Goal: Task Accomplishment & Management: Manage account settings

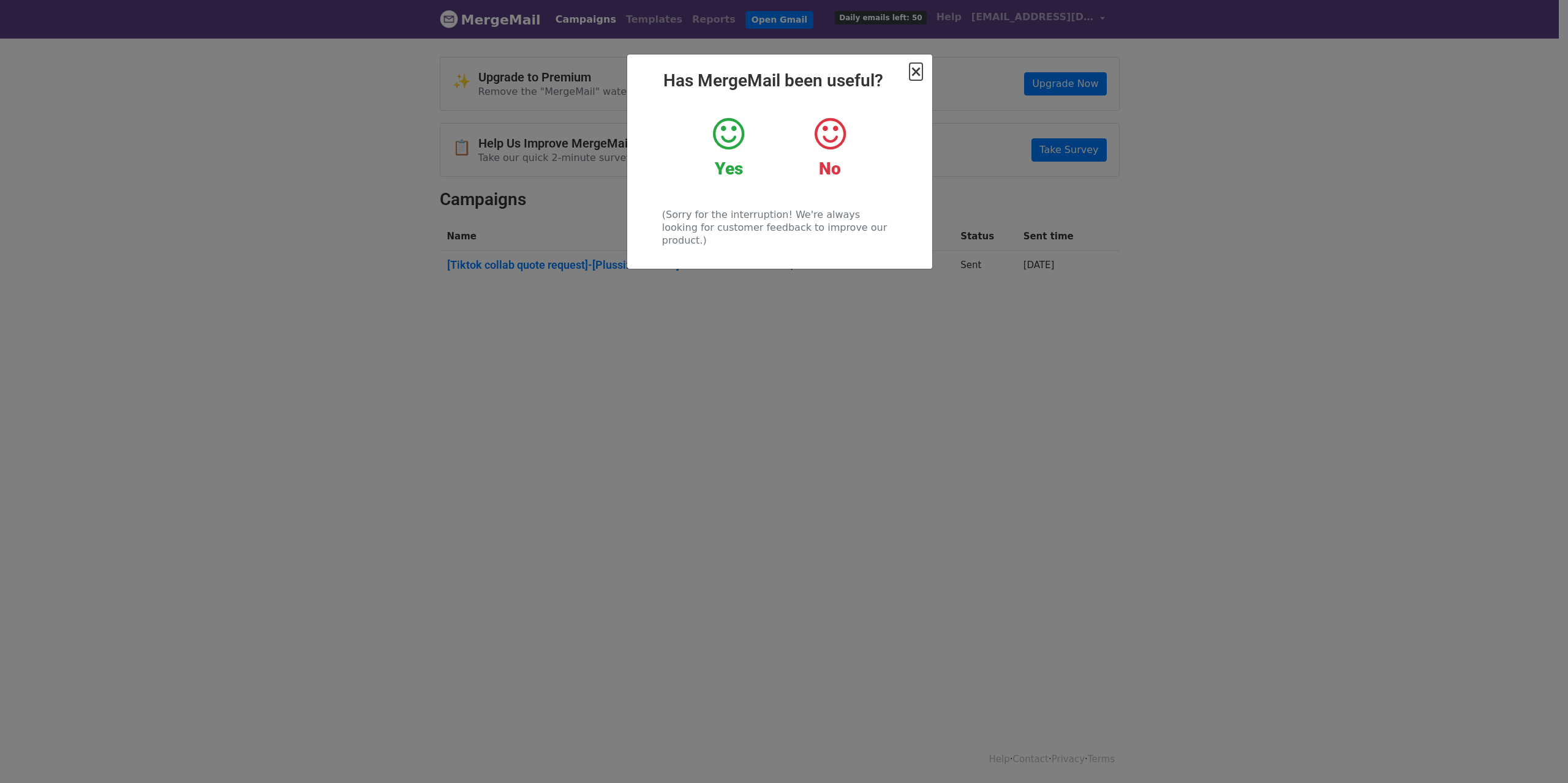
click at [918, 70] on span "×" at bounding box center [915, 72] width 12 height 17
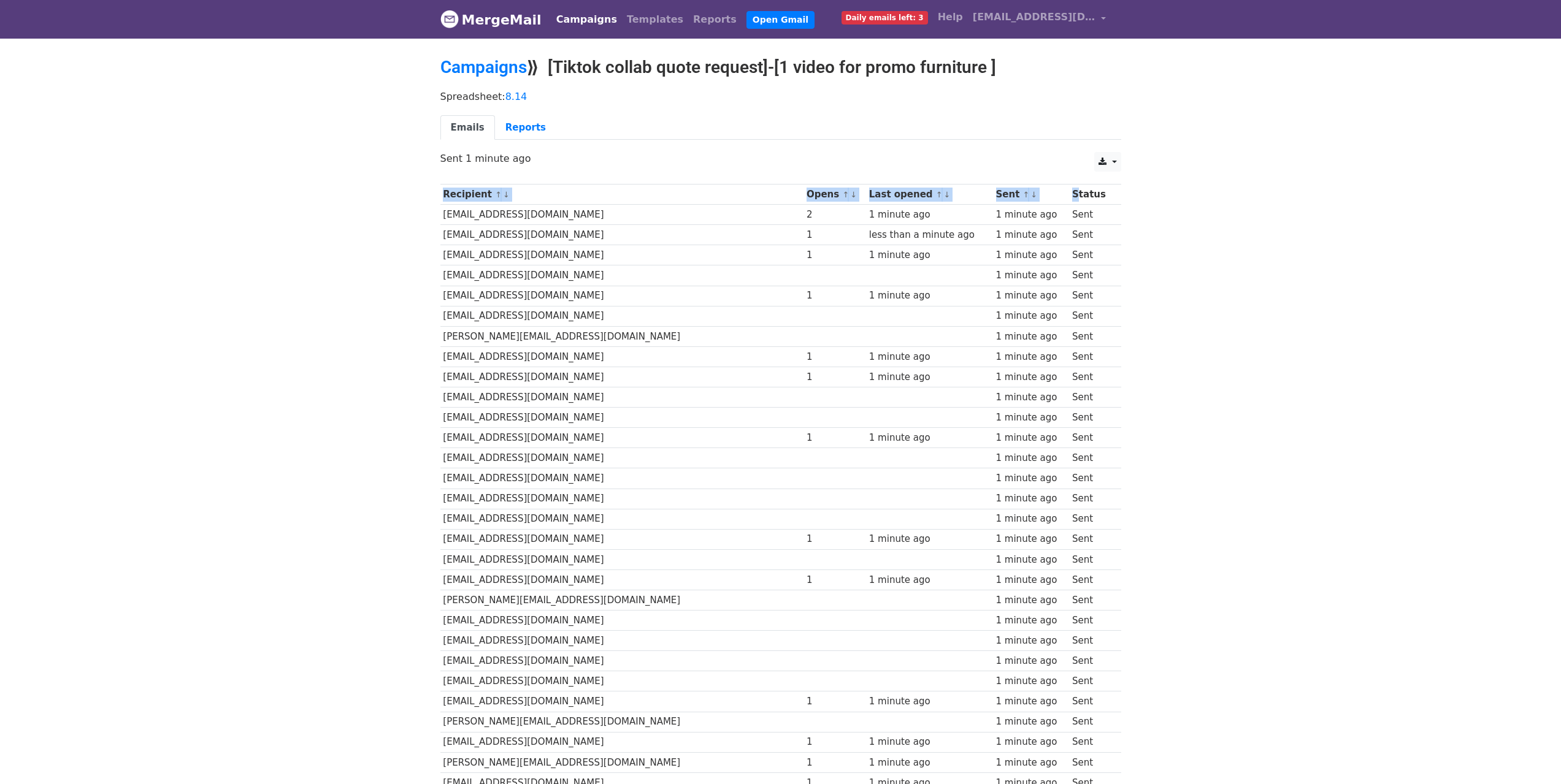
drag, startPoint x: 1064, startPoint y: 191, endPoint x: 1179, endPoint y: 218, distance: 118.1
click at [1163, 208] on body "MergeMail Campaigns Templates Reports Open Gmail Daily emails left: 3 Help zees…" at bounding box center [780, 608] width 1561 height 1217
click at [1179, 218] on body "MergeMail Campaigns Templates Reports Open Gmail Daily emails left: 3 Help zees…" at bounding box center [780, 608] width 1561 height 1217
click at [1115, 164] on link at bounding box center [1107, 161] width 26 height 20
click at [1199, 159] on body "MergeMail Campaigns Templates Reports Open Gmail Daily emails left: 3 Help zees…" at bounding box center [780, 608] width 1561 height 1217
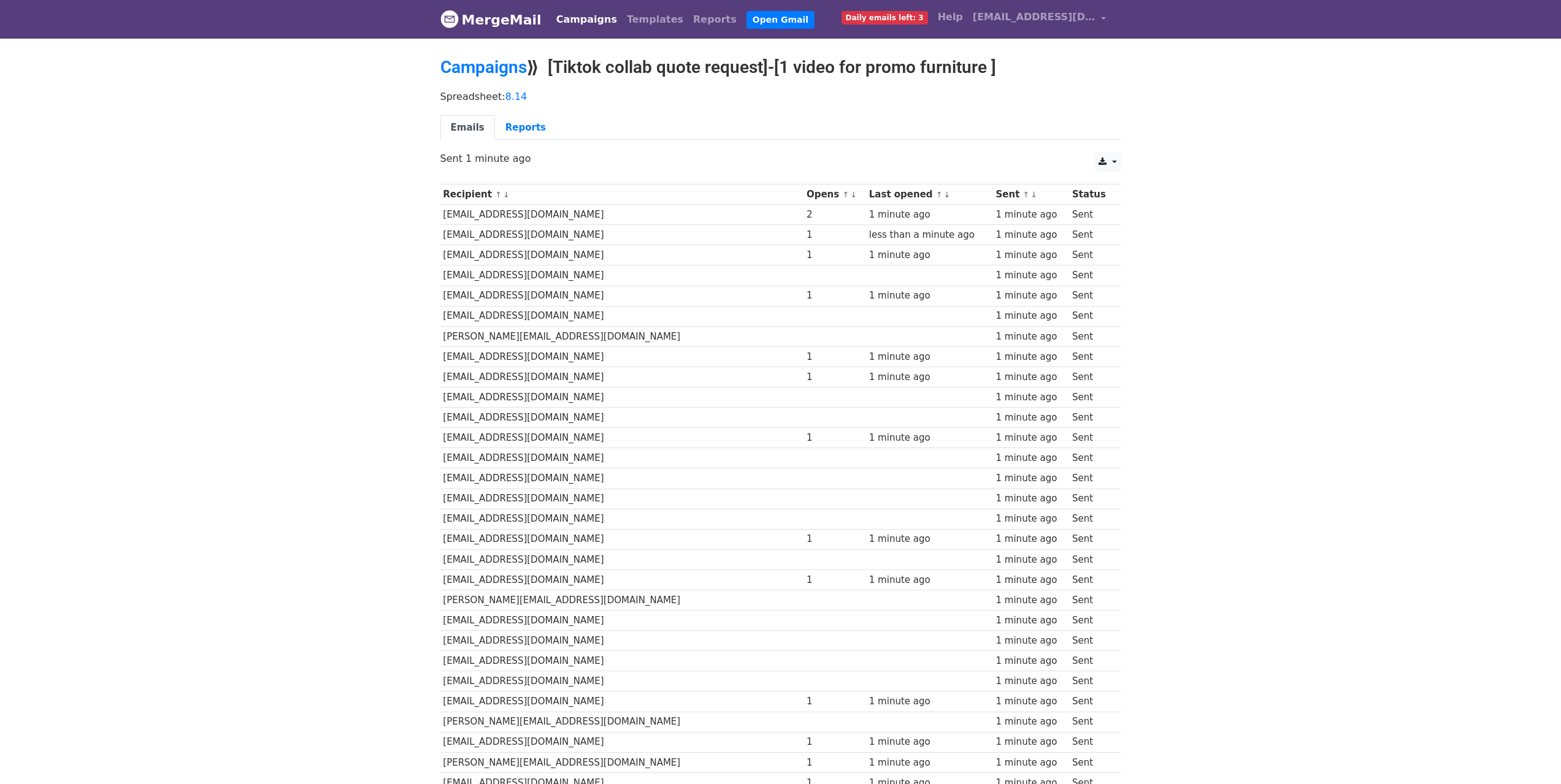
click at [1197, 132] on body "MergeMail Campaigns Templates Reports Open Gmail Daily emails left: 3 Help zees…" at bounding box center [780, 608] width 1561 height 1217
